Goal: Communication & Community: Answer question/provide support

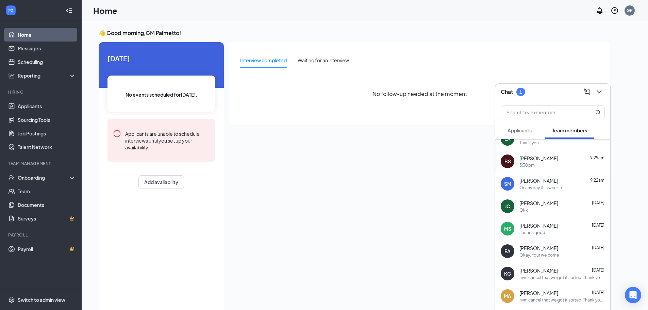
scroll to position [68, 0]
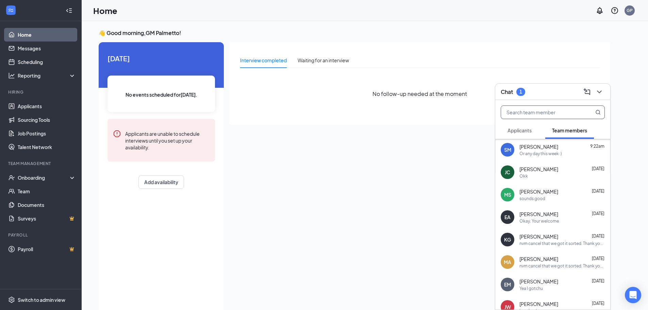
click at [545, 114] on input "text" at bounding box center [541, 112] width 81 height 13
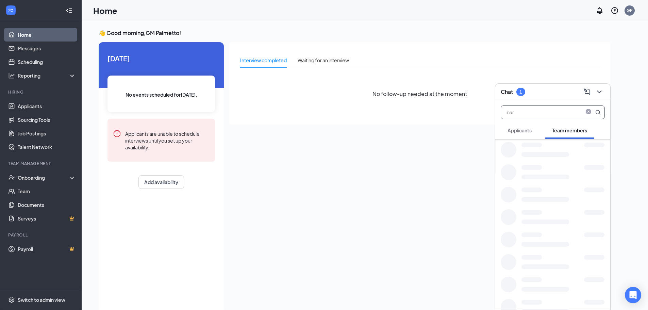
scroll to position [0, 0]
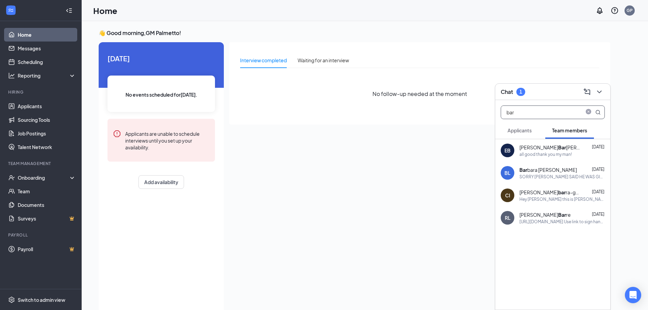
type input "bar"
click at [535, 173] on div "Bar bara [PERSON_NAME] [DATE] SORRY [PERSON_NAME] SAID HE WAS GIVING ME SOME GO…" at bounding box center [561, 172] width 85 height 13
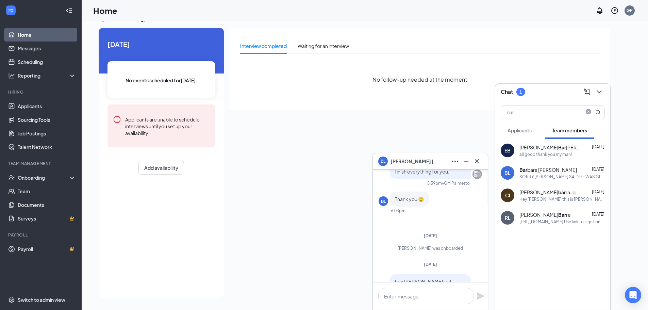
scroll to position [-714, 0]
click at [480, 164] on icon "Cross" at bounding box center [477, 161] width 8 height 8
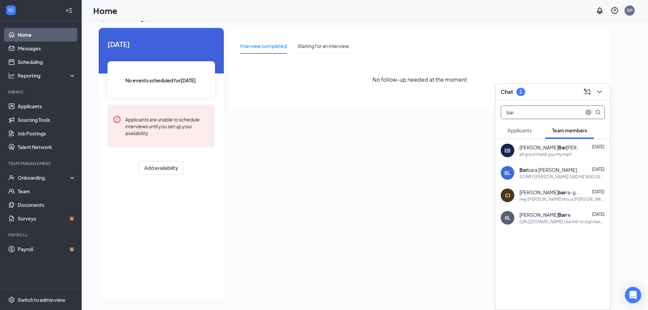
click at [587, 111] on icon "close-circle" at bounding box center [587, 111] width 5 height 5
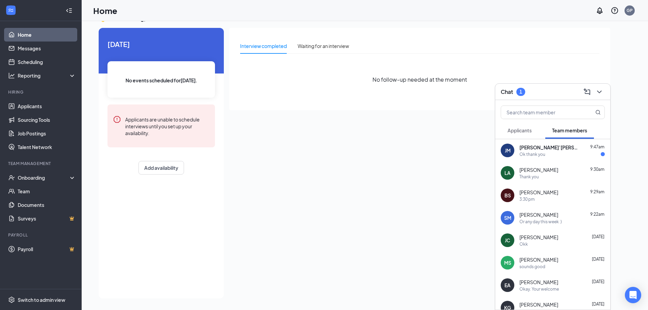
click at [605, 96] on div "Chat 1" at bounding box center [552, 92] width 115 height 16
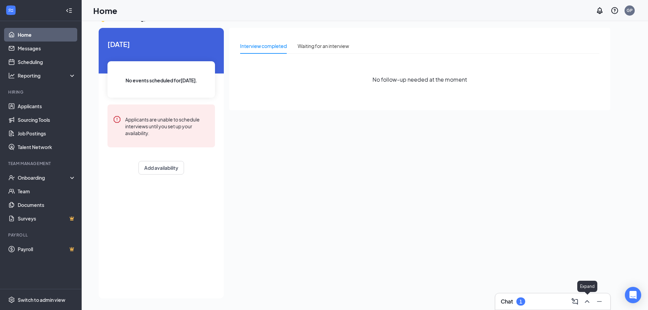
click at [586, 303] on icon "ChevronUp" at bounding box center [587, 301] width 8 height 8
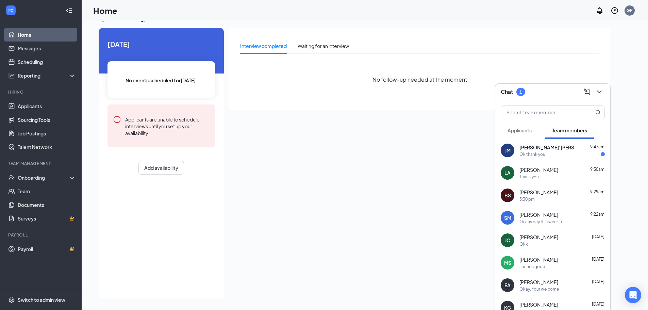
click at [552, 220] on div "Or any day this week :)" at bounding box center [540, 222] width 42 height 6
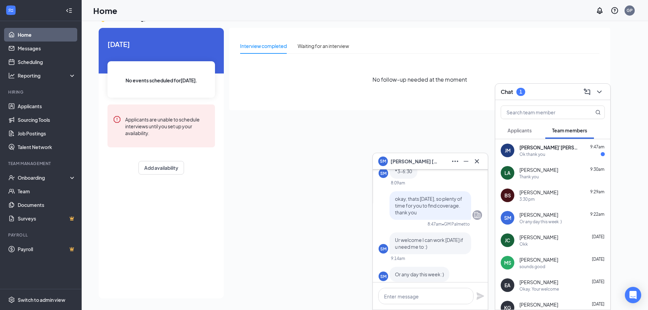
scroll to position [0, 0]
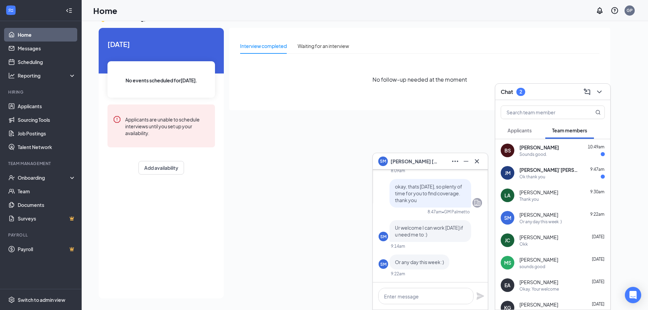
click at [548, 92] on div "Chat 2" at bounding box center [552, 91] width 104 height 11
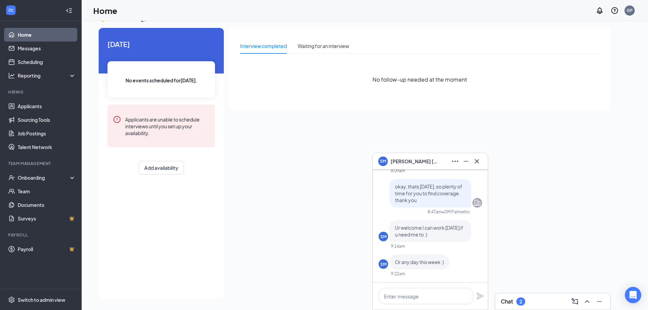
click at [444, 167] on div "[PERSON_NAME]" at bounding box center [430, 161] width 115 height 16
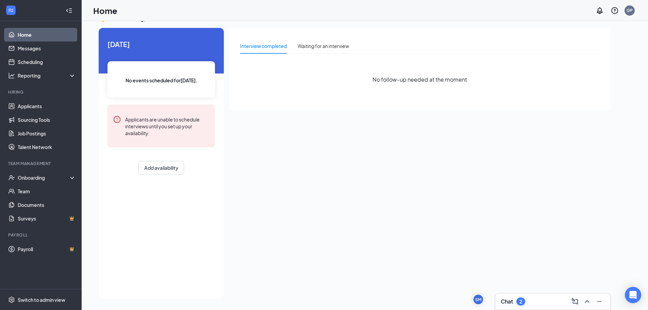
click at [534, 297] on div "Chat 2" at bounding box center [552, 301] width 104 height 11
